Goal: Information Seeking & Learning: Find specific fact

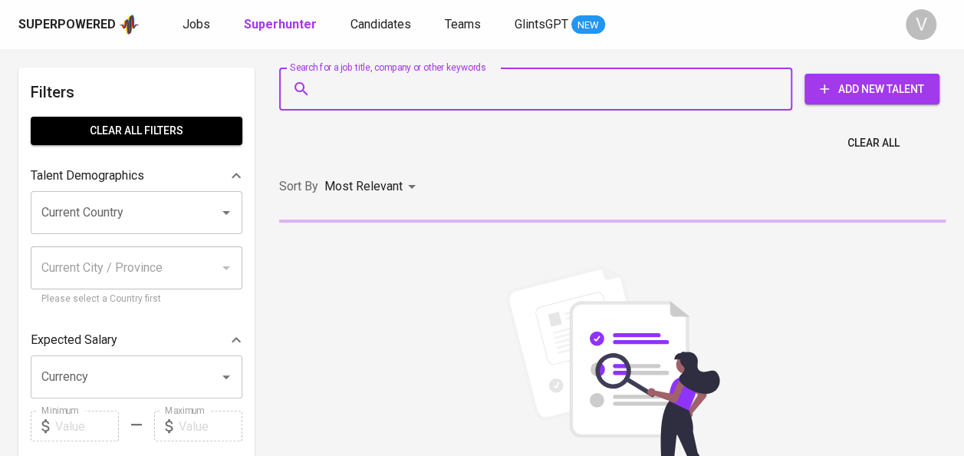
click at [424, 94] on input "Search for a job title, company or other keywords" at bounding box center [540, 88] width 446 height 29
paste input "PT Indocater"
type input "PT Indocater"
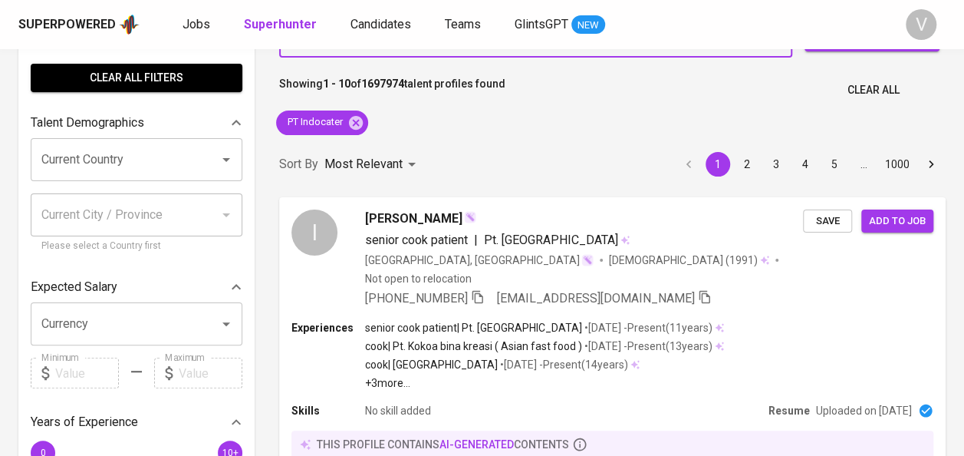
scroll to position [52, 0]
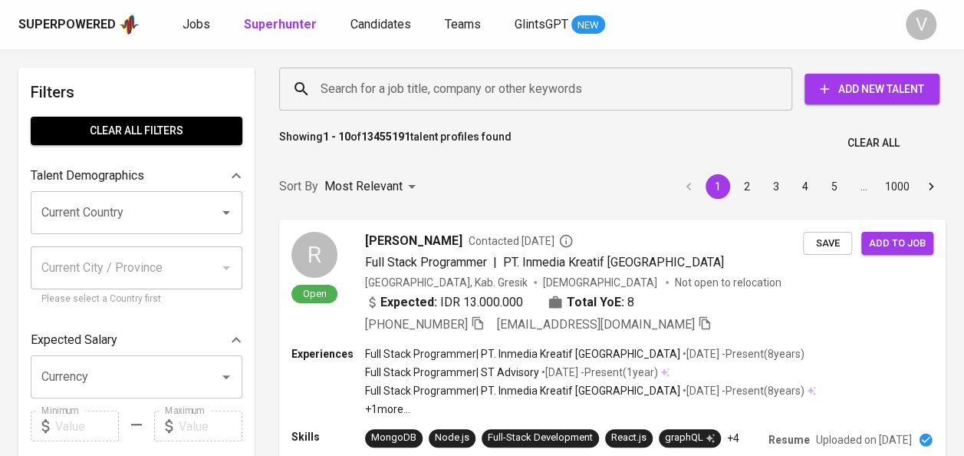
paste input "[PERSON_NAME]"
type input "[PERSON_NAME]"
click at [389, 86] on input "[PERSON_NAME]" at bounding box center [540, 88] width 446 height 29
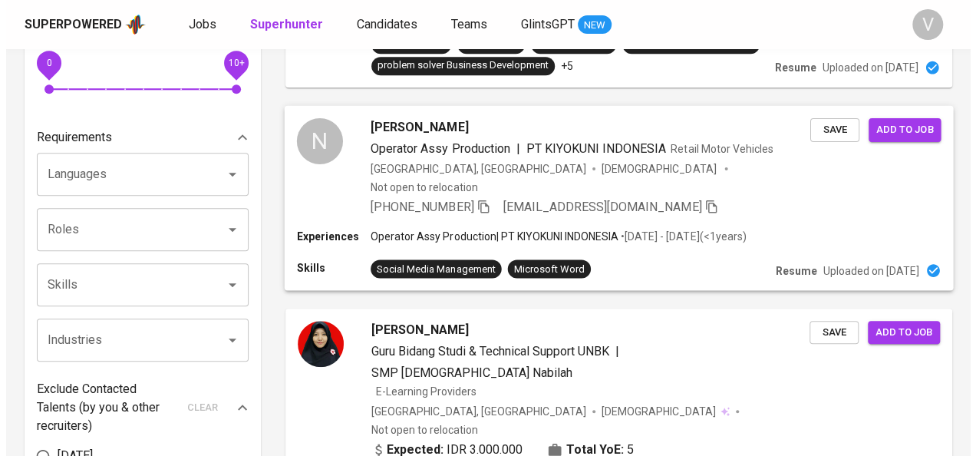
scroll to position [443, 0]
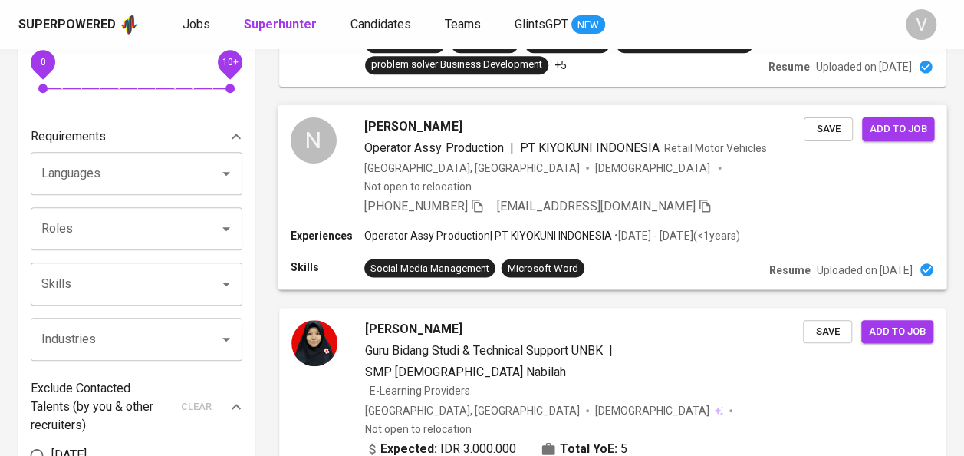
click at [628, 228] on p "• [DATE] - [DATE] ( <1 years )" at bounding box center [675, 235] width 127 height 15
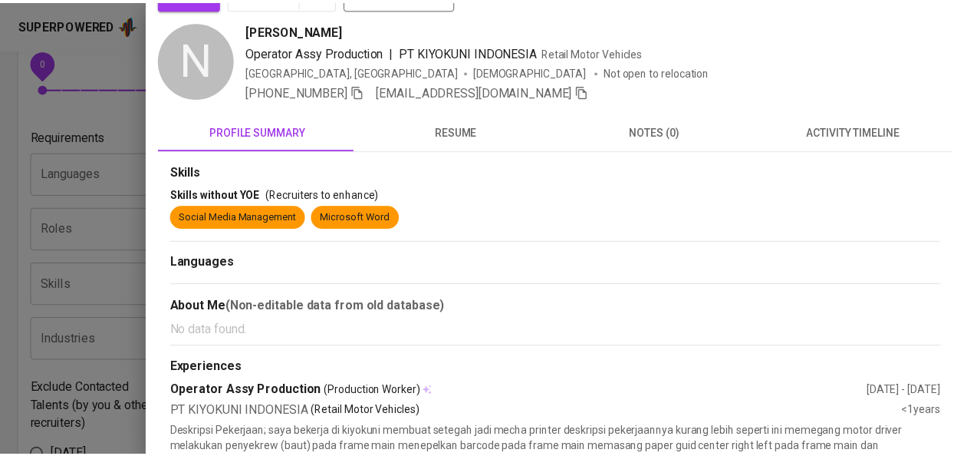
scroll to position [0, 0]
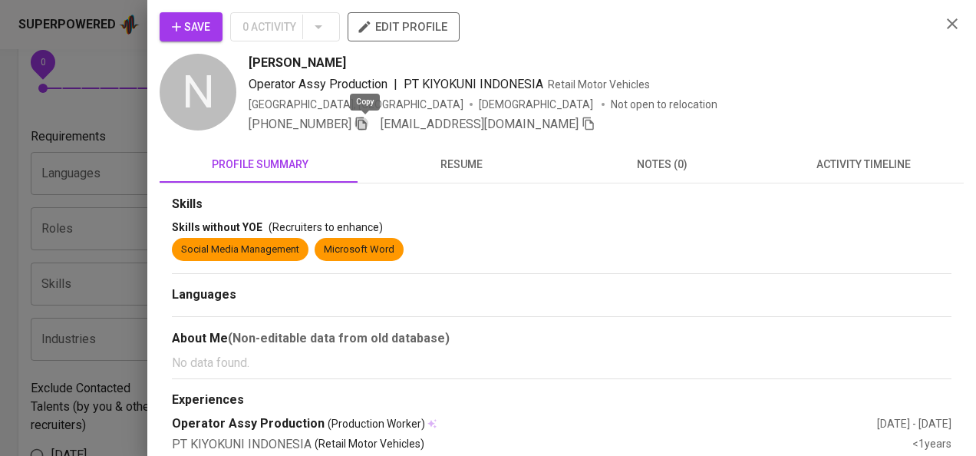
click at [366, 124] on icon "button" at bounding box center [361, 124] width 14 height 14
click at [81, 181] on div at bounding box center [488, 228] width 976 height 456
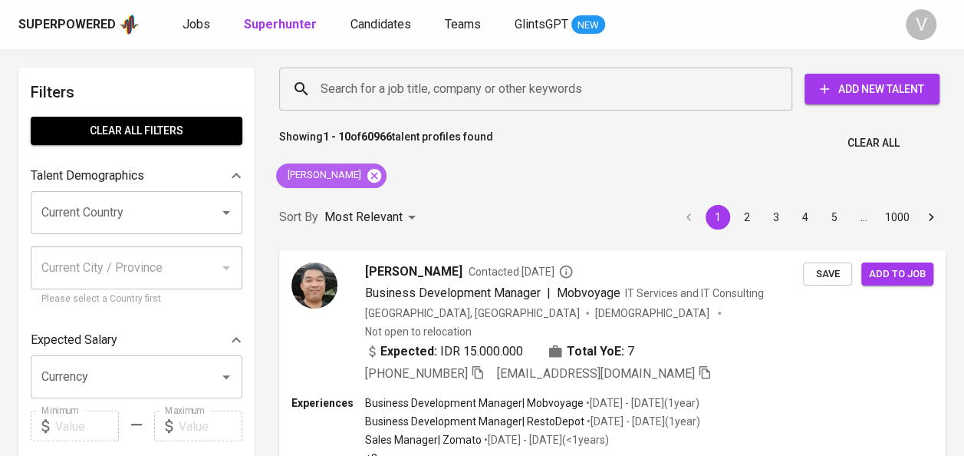
click at [368, 179] on icon at bounding box center [375, 175] width 14 height 14
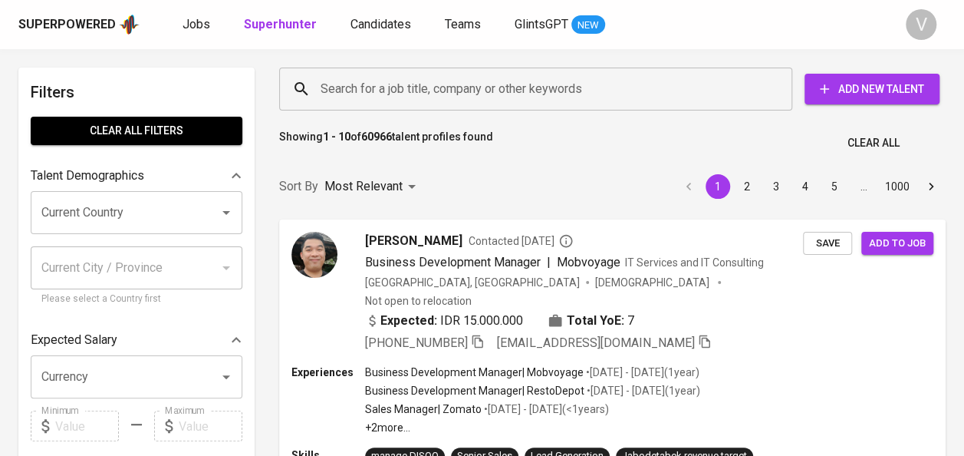
click at [362, 97] on input "Search for a job title, company or other keywords" at bounding box center [540, 88] width 446 height 29
paste input "[PERSON_NAME]"
type input "[PERSON_NAME]"
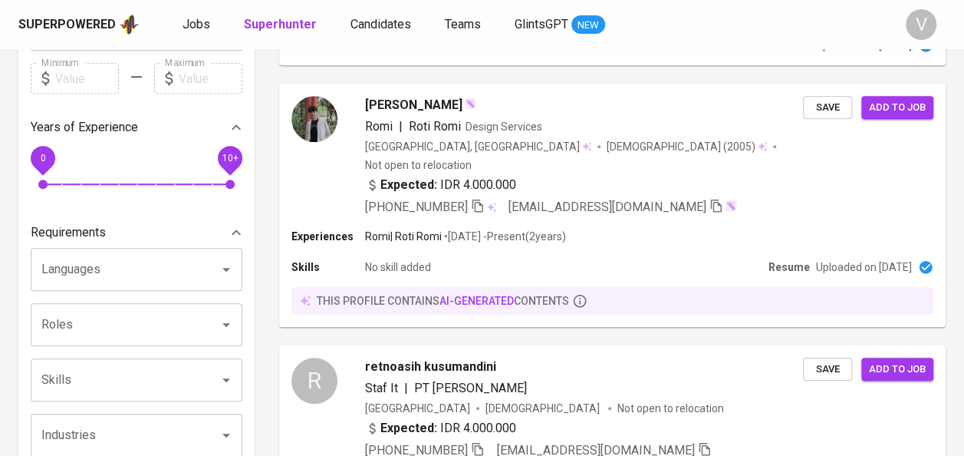
scroll to position [348, 0]
